Goal: Task Accomplishment & Management: Use online tool/utility

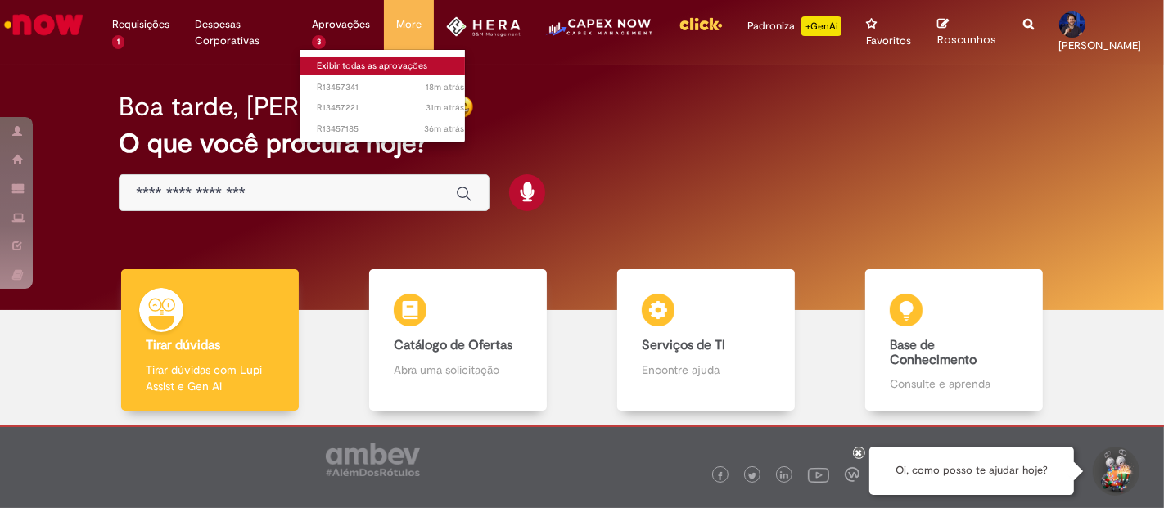
click at [329, 59] on link "Exibir todas as aprovações" at bounding box center [390, 66] width 180 height 18
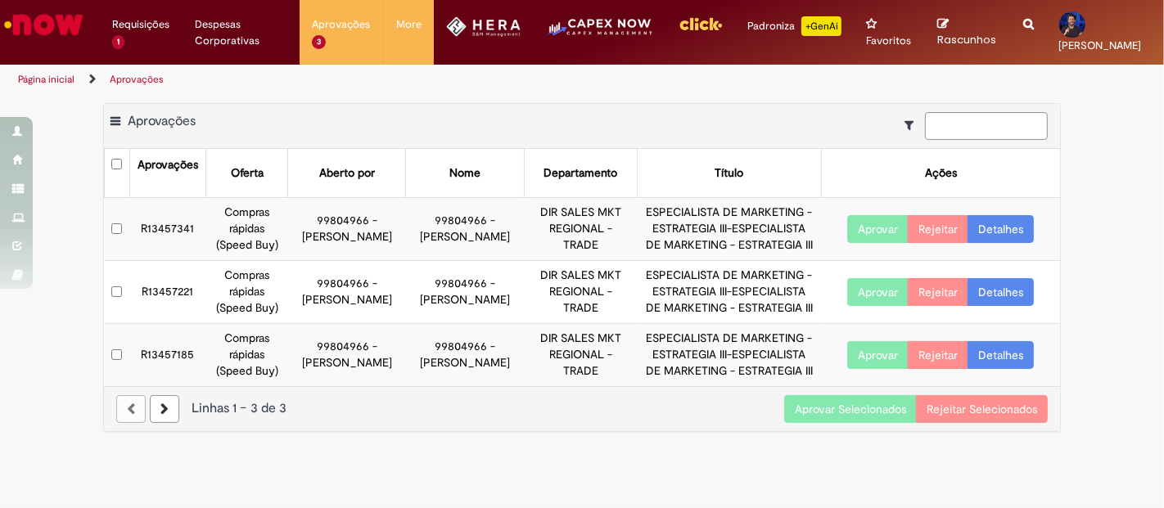
click at [866, 412] on button "Aprovar Selecionados" at bounding box center [850, 409] width 133 height 28
